Goal: Task Accomplishment & Management: Manage account settings

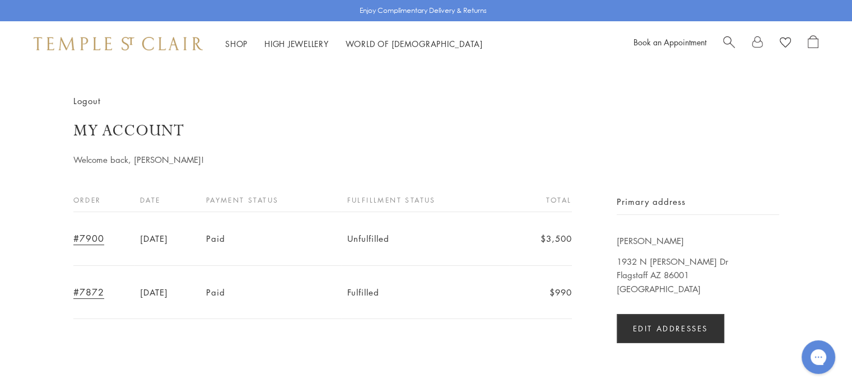
click at [759, 40] on link at bounding box center [757, 43] width 11 height 17
click at [85, 100] on link "Logout" at bounding box center [86, 101] width 27 height 12
